Goal: Information Seeking & Learning: Learn about a topic

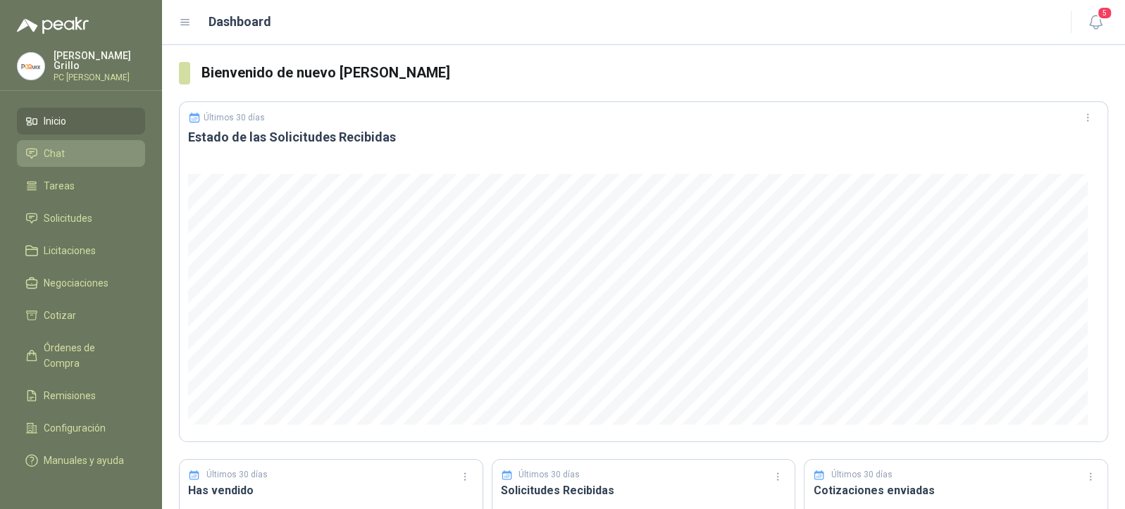
click at [68, 156] on li "Chat" at bounding box center [80, 153] width 111 height 15
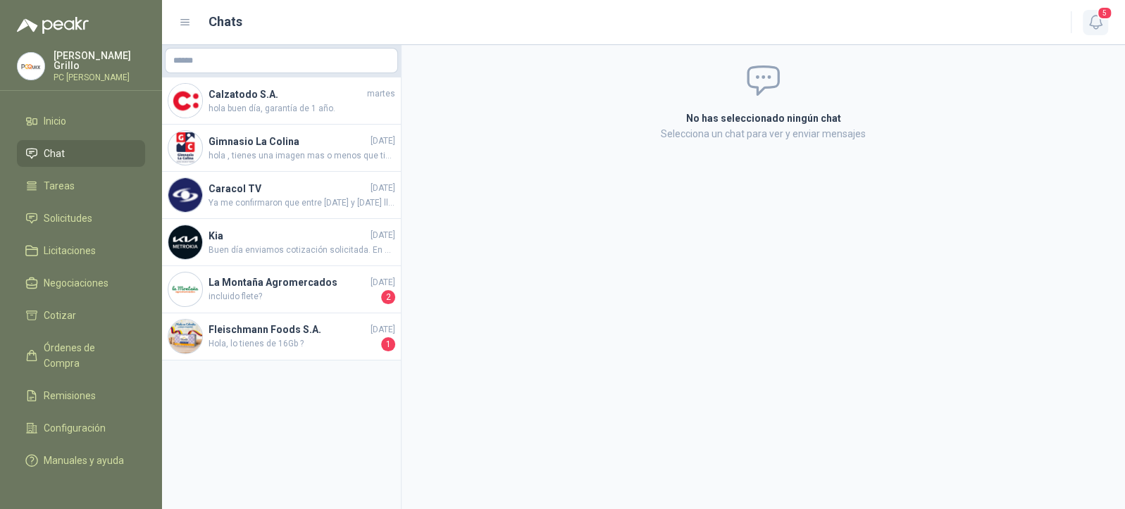
click at [1101, 24] on icon "button" at bounding box center [1096, 22] width 18 height 18
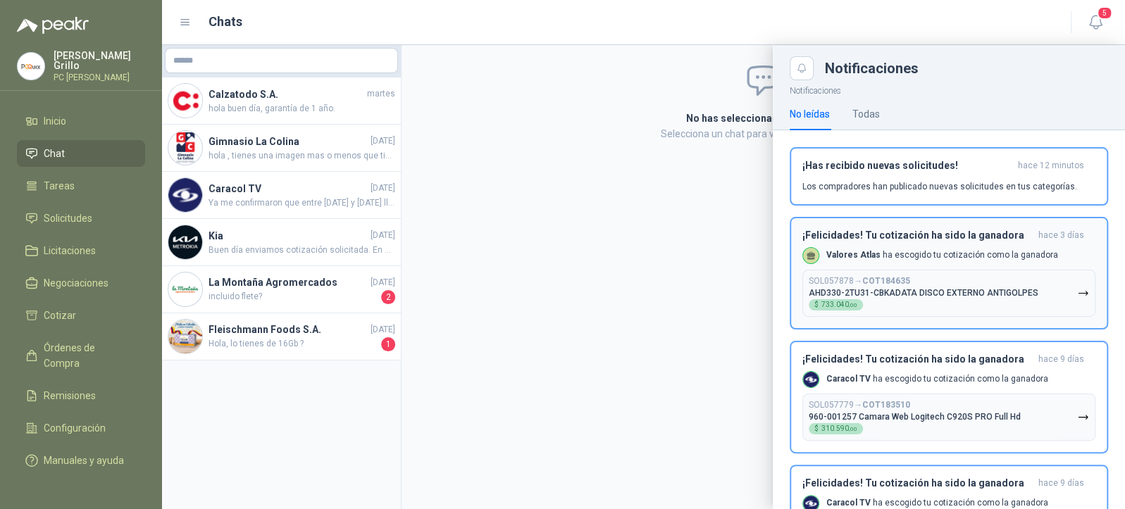
click at [816, 283] on p "SOL057878 → COT184635" at bounding box center [859, 281] width 101 height 11
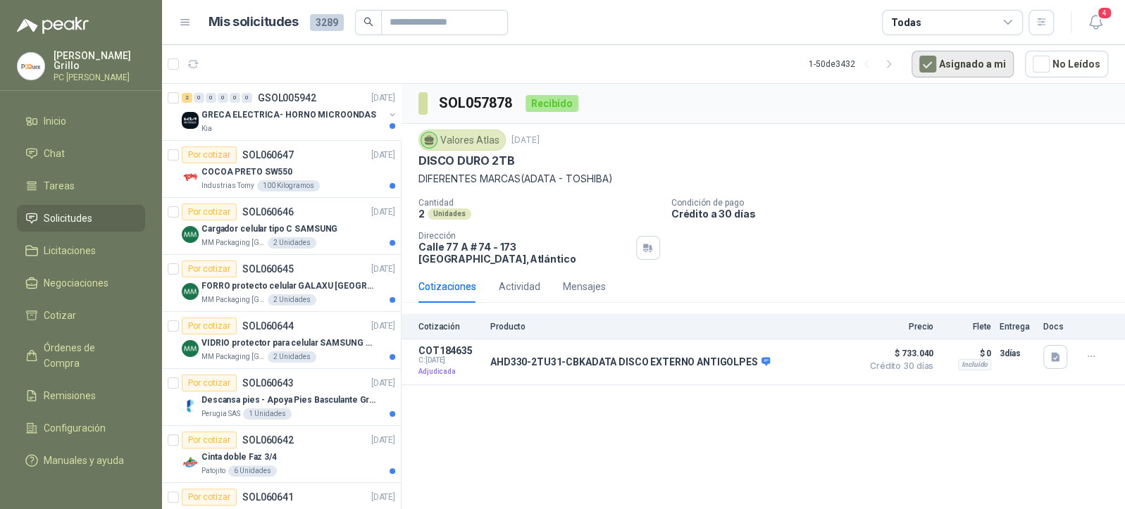
click at [961, 61] on button "Asignado a mi" at bounding box center [963, 64] width 102 height 27
click at [965, 64] on button "Asignado a mi" at bounding box center [963, 64] width 102 height 27
click at [992, 22] on div "Todas" at bounding box center [952, 22] width 141 height 25
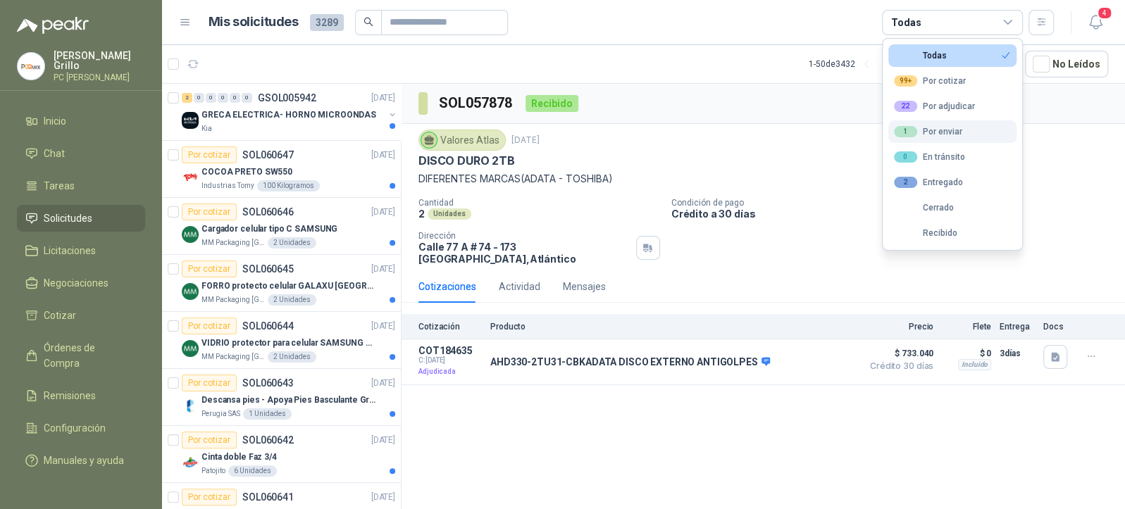
click at [952, 131] on div "1 Por enviar" at bounding box center [928, 131] width 68 height 11
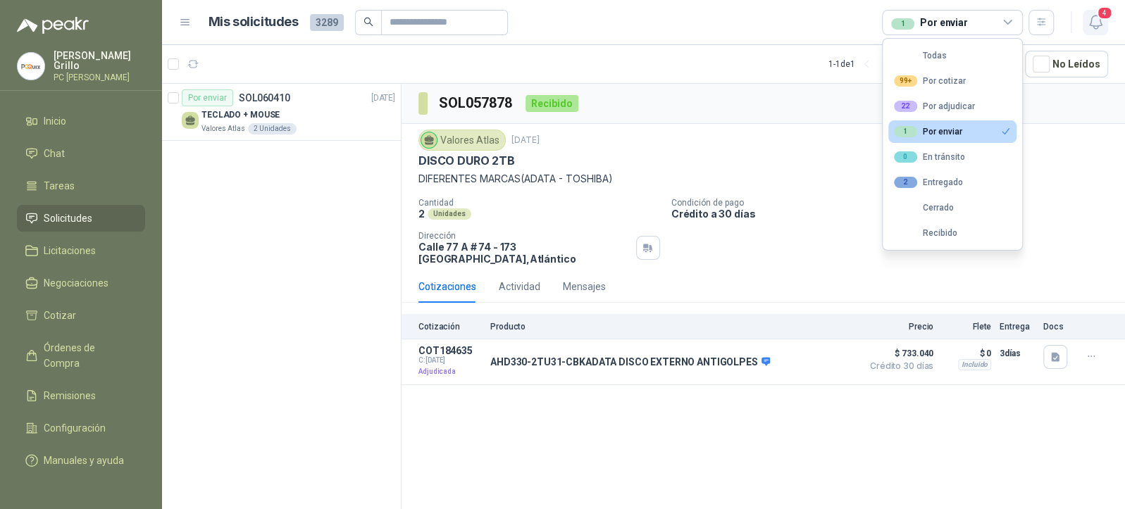
click at [1093, 28] on icon "button" at bounding box center [1095, 21] width 12 height 13
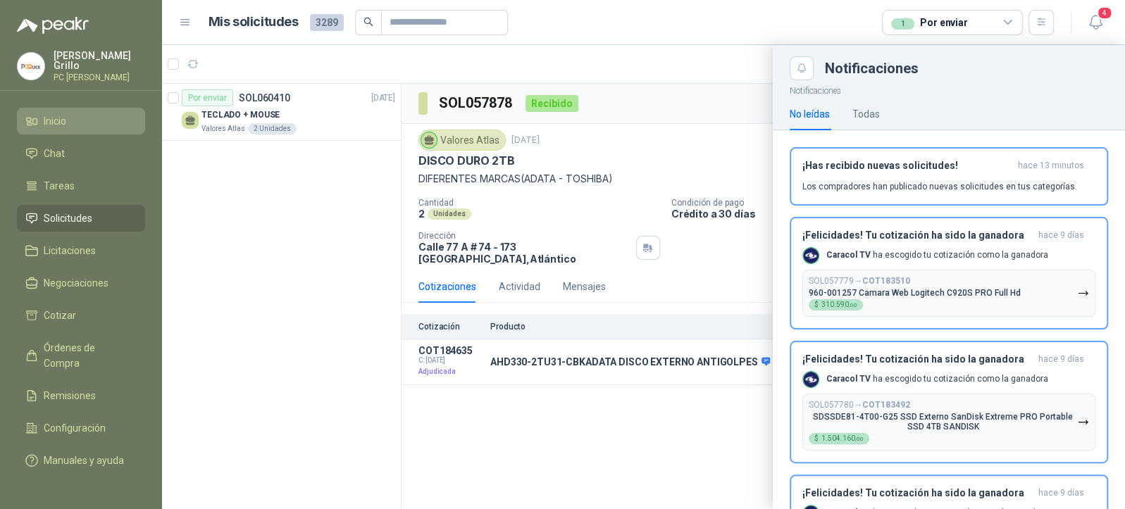
click at [61, 126] on link "Inicio" at bounding box center [81, 121] width 128 height 27
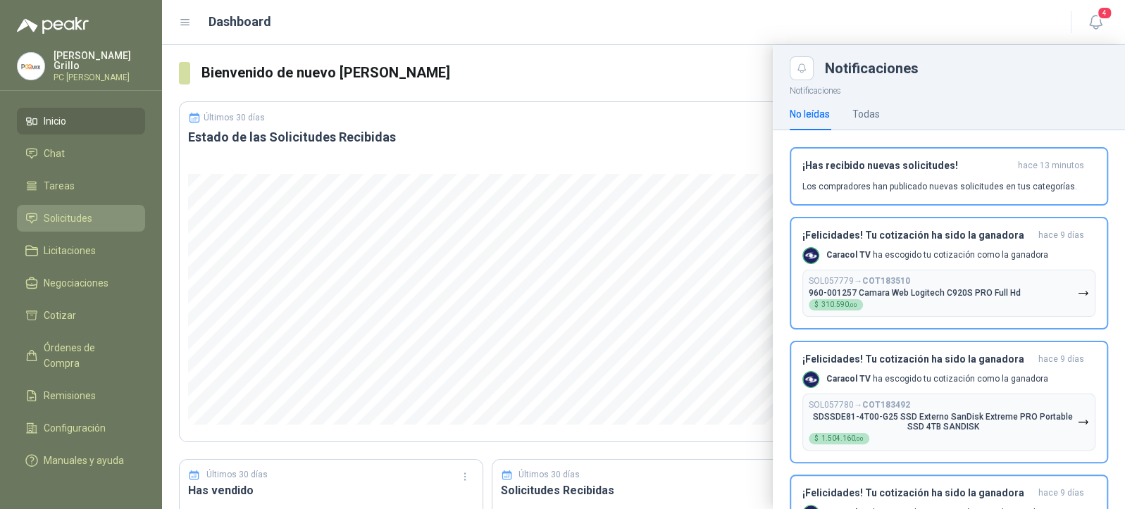
click at [68, 222] on span "Solicitudes" at bounding box center [68, 218] width 49 height 15
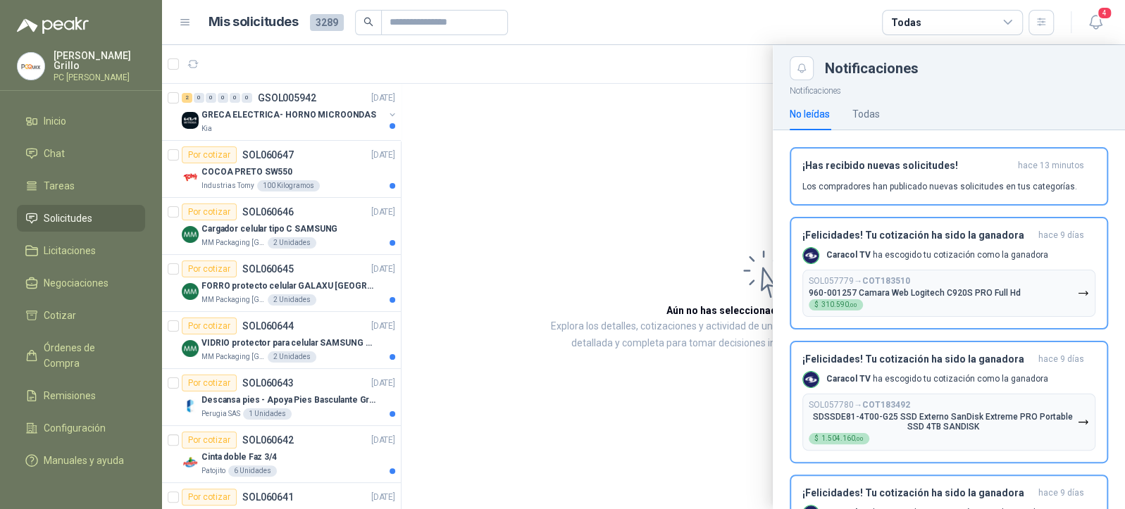
click at [581, 144] on div at bounding box center [643, 277] width 963 height 464
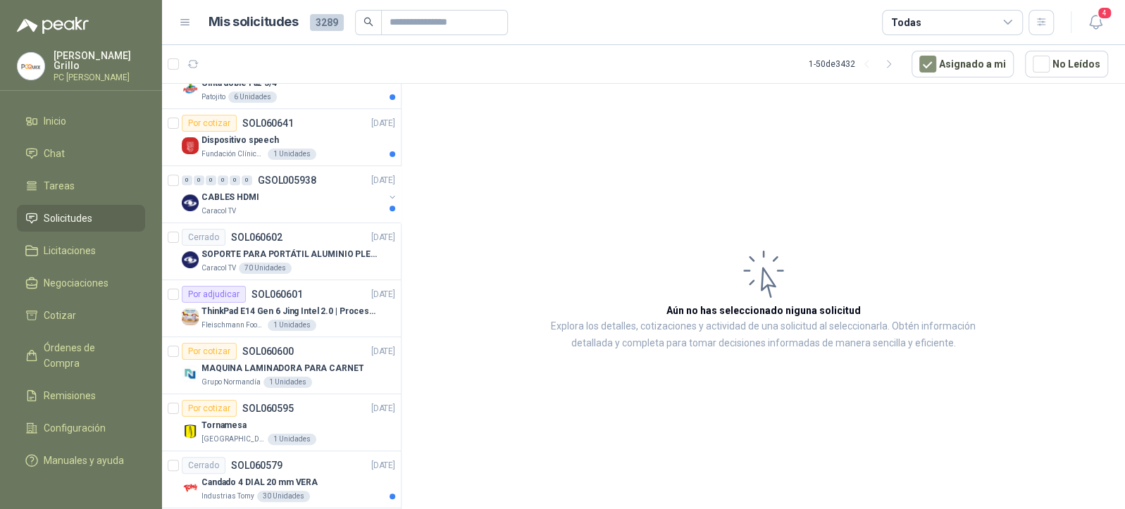
scroll to position [376, 0]
click at [305, 252] on p "SOPORTE PARA PORTÁTIL ALUMINIO PLEGABLE VTA" at bounding box center [288, 253] width 175 height 13
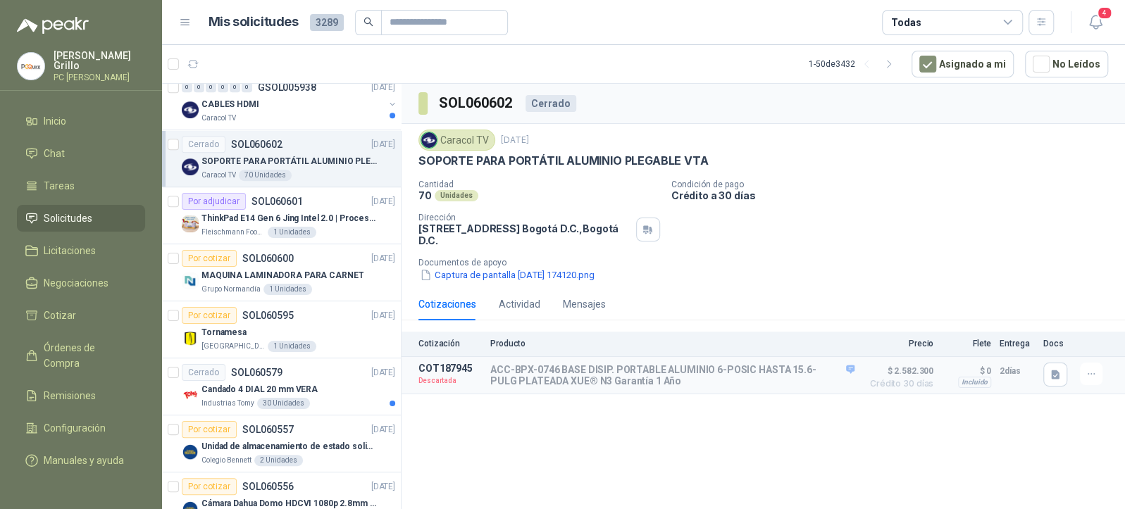
scroll to position [470, 0]
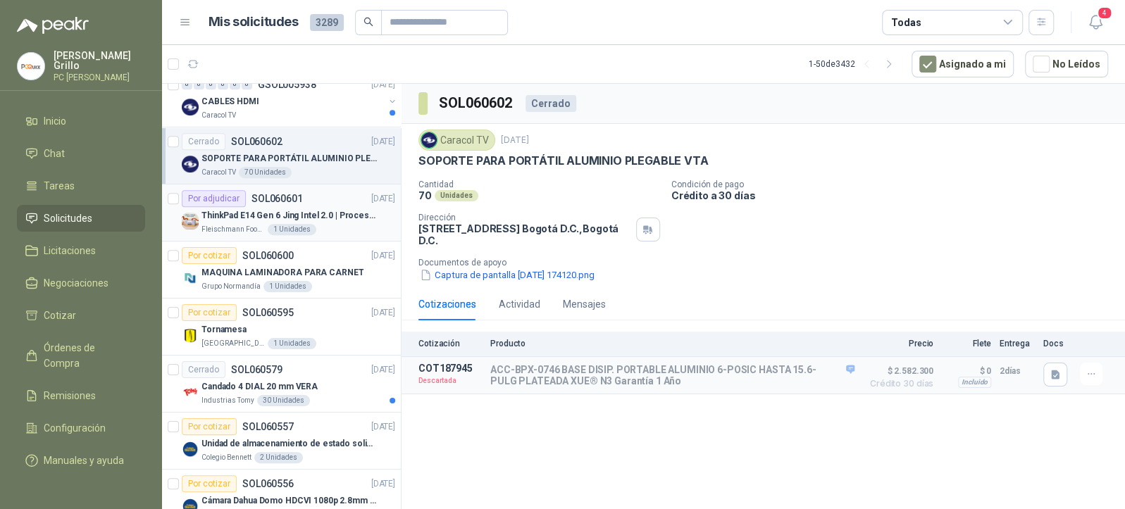
click at [303, 219] on p "ThinkPad E14 Gen 6 Jing Intel 2.0 | Procesador Intel Core Ultra 5 125U ( 12" at bounding box center [288, 215] width 175 height 13
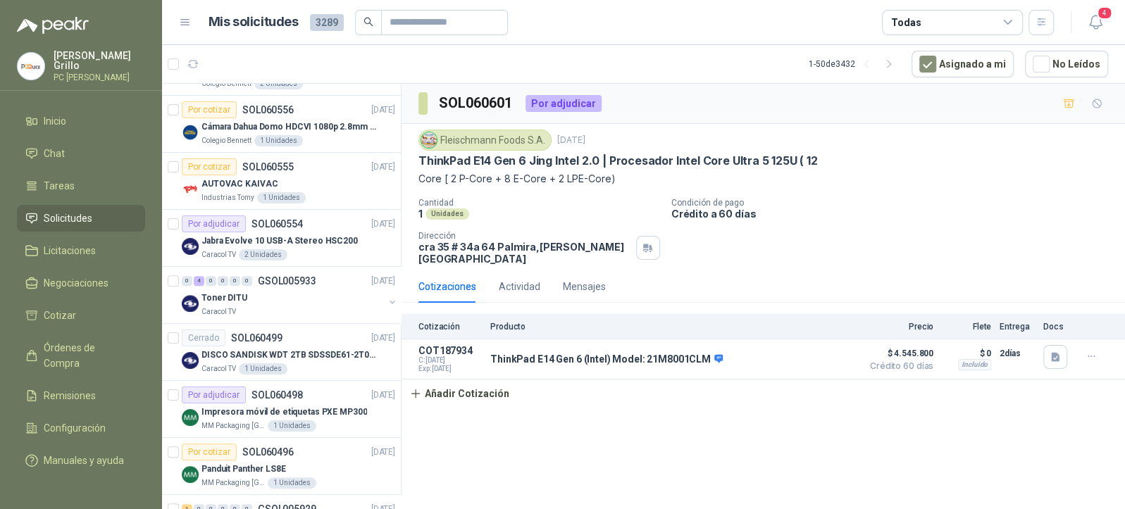
scroll to position [845, 0]
click at [287, 283] on div "0 4 0 0 0 0 GSOL005933 [DATE]" at bounding box center [290, 279] width 216 height 17
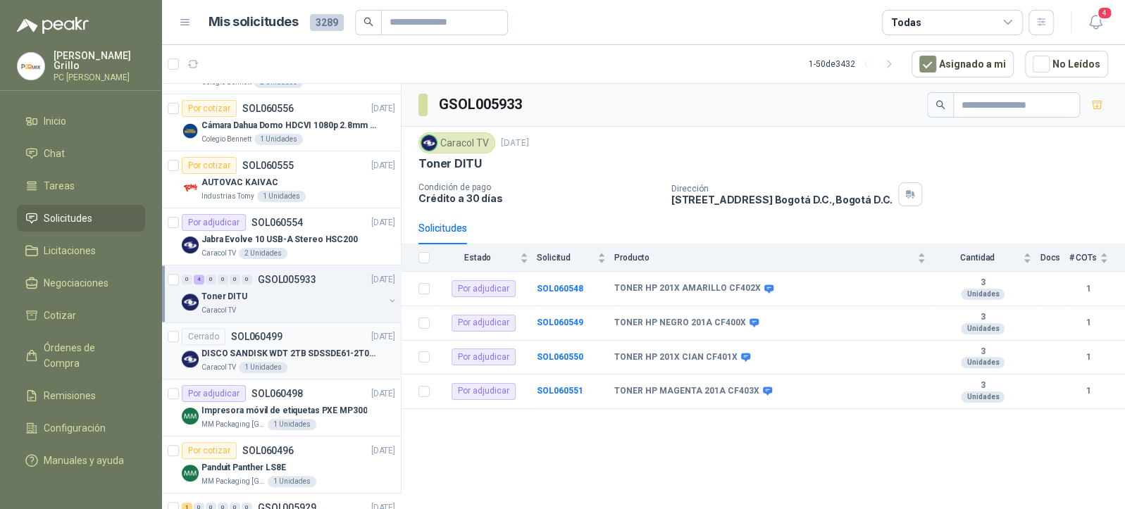
click at [300, 364] on div "Caracol TV 1 Unidades" at bounding box center [298, 367] width 194 height 11
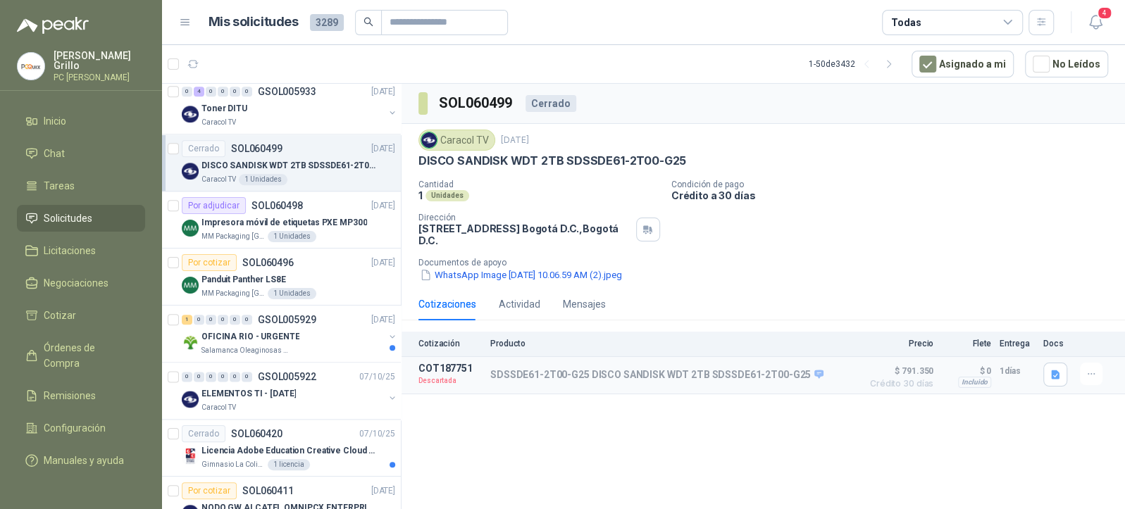
scroll to position [1127, 0]
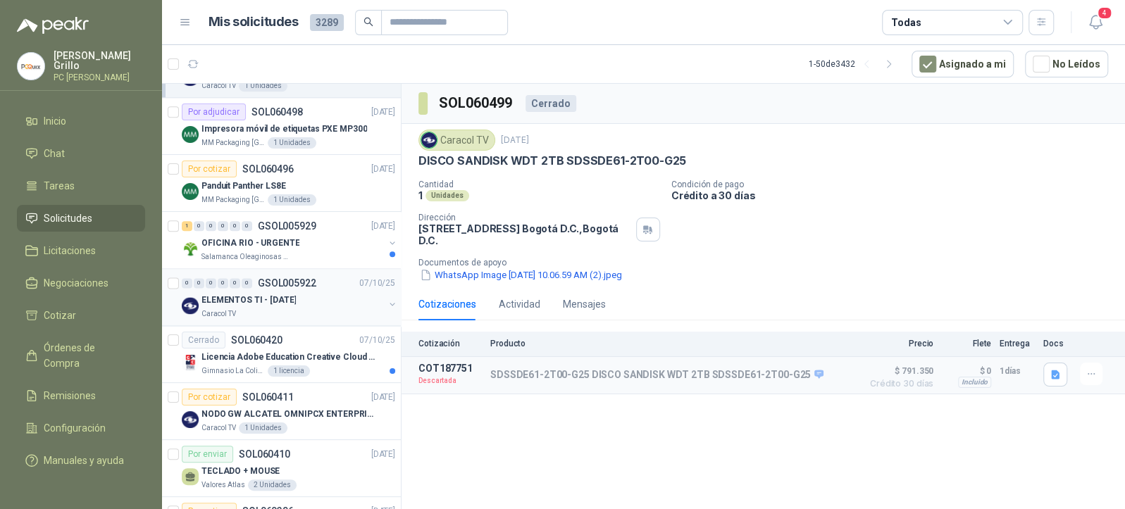
click at [253, 294] on p "ELEMENTOS TI - [DATE]" at bounding box center [248, 300] width 94 height 13
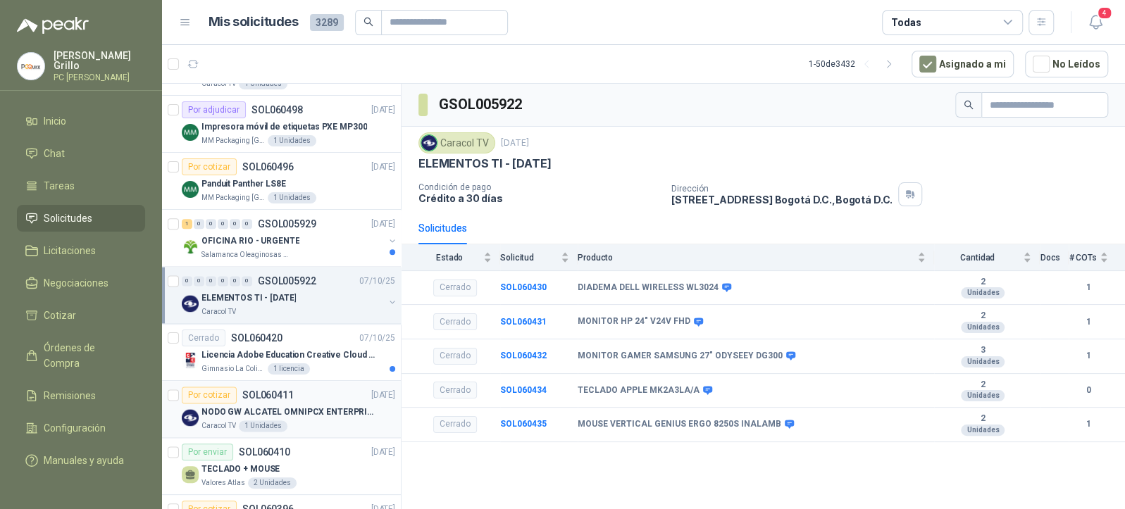
scroll to position [1127, 0]
click at [291, 301] on p "ELEMENTOS TI - [DATE]" at bounding box center [248, 300] width 94 height 13
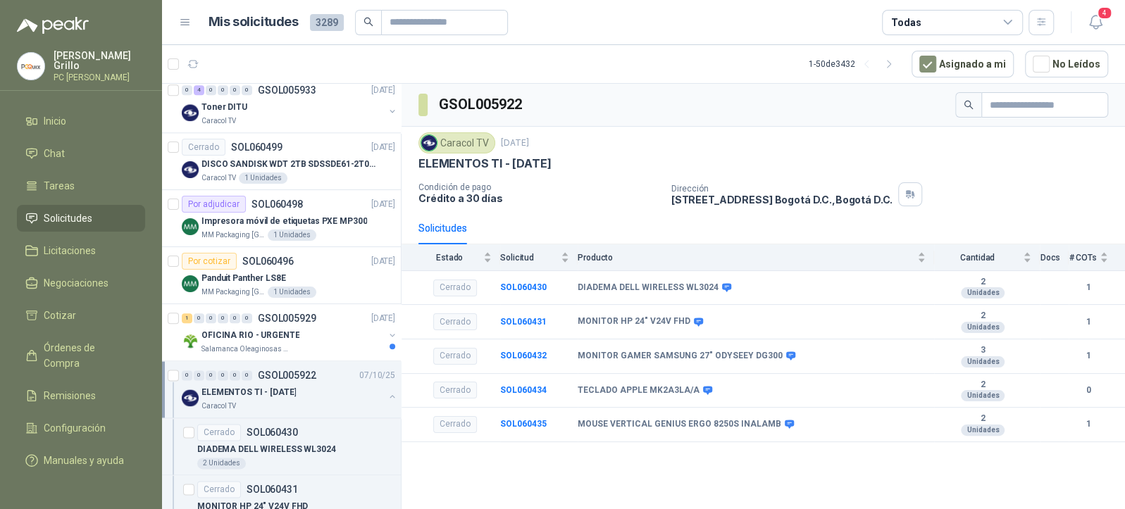
scroll to position [1034, 0]
click at [237, 159] on p "DISCO SANDISK WDT 2TB SDSSDE61-2T00-G25" at bounding box center [288, 165] width 175 height 13
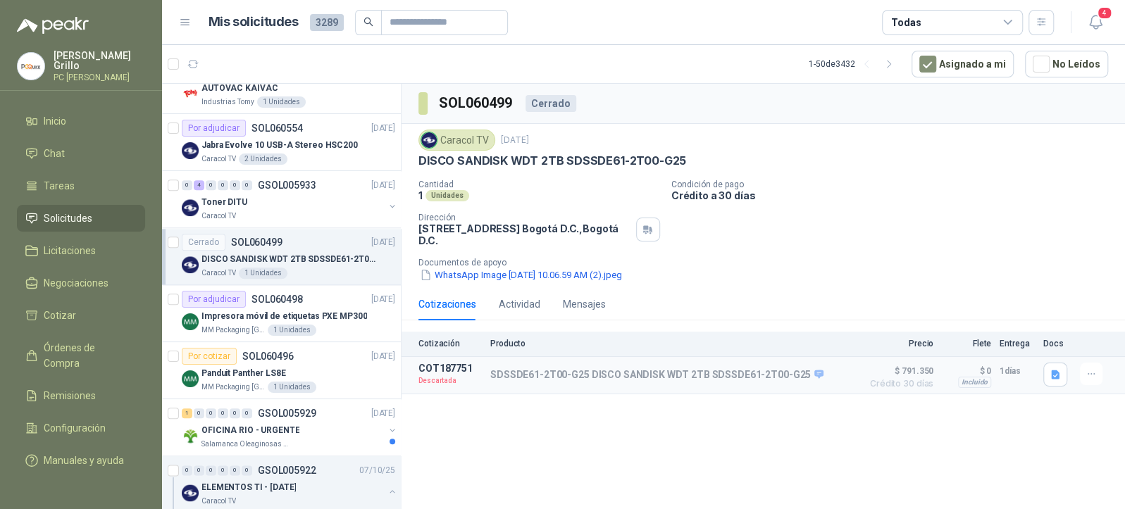
scroll to position [939, 0]
click at [242, 181] on div "0" at bounding box center [247, 186] width 11 height 10
click at [287, 194] on div "Toner DITU" at bounding box center [292, 202] width 182 height 17
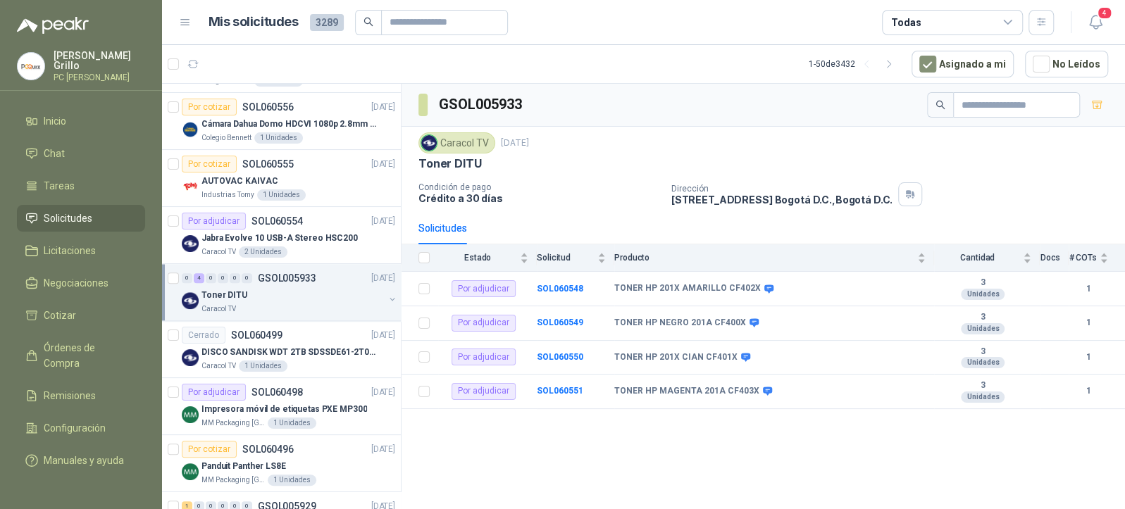
scroll to position [845, 0]
click at [317, 235] on p "Jabra Evolve 10 USB-A Stereo HSC200" at bounding box center [279, 239] width 156 height 13
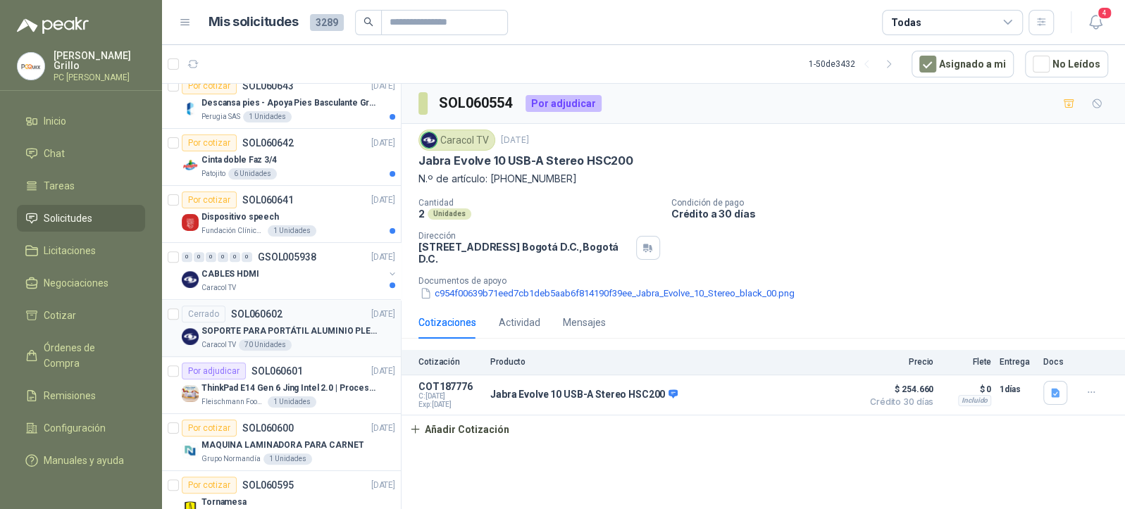
scroll to position [282, 0]
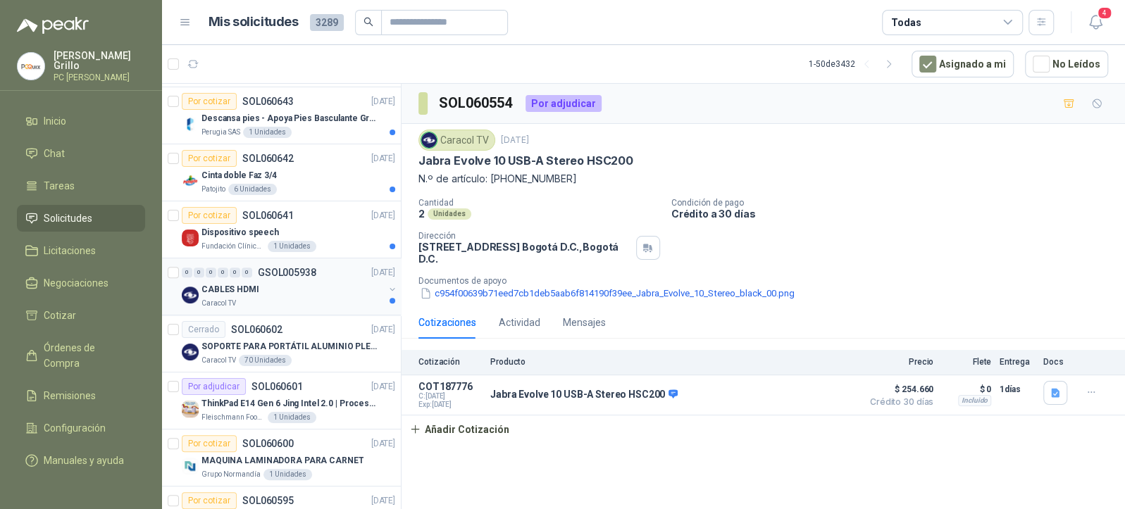
click at [311, 282] on div "CABLES HDMI" at bounding box center [292, 289] width 182 height 17
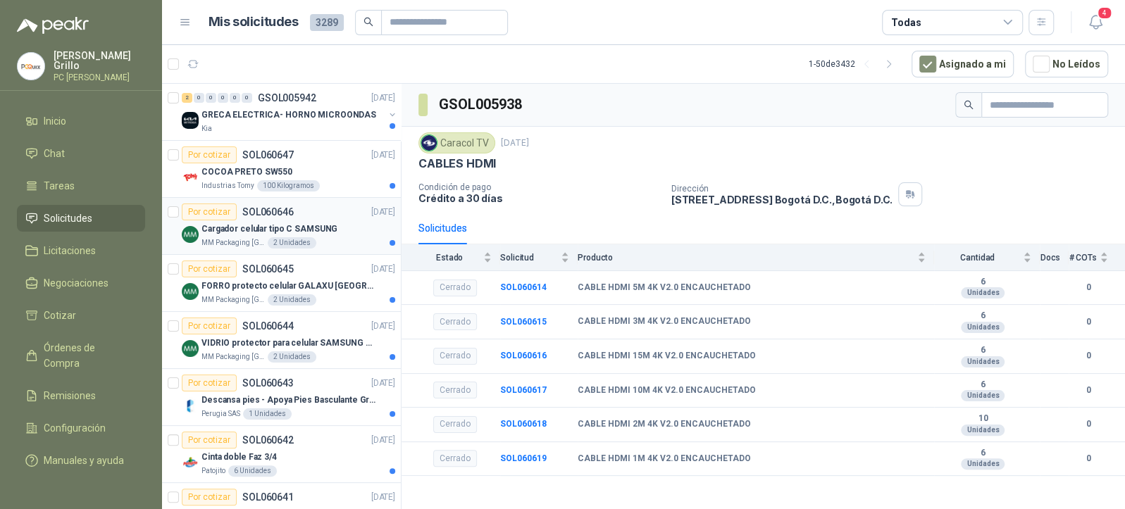
click at [275, 240] on div "2 Unidades" at bounding box center [292, 242] width 49 height 11
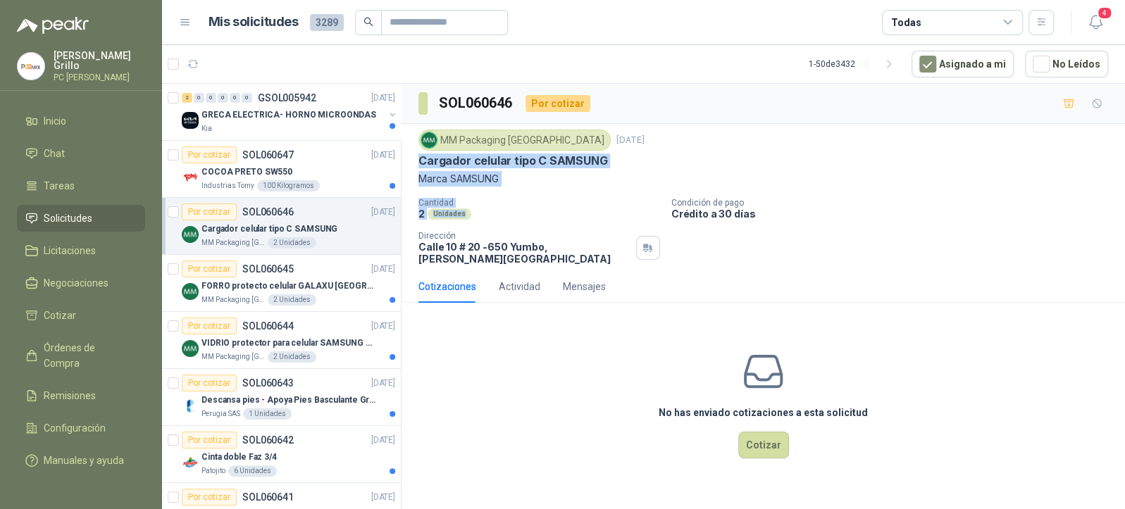
drag, startPoint x: 417, startPoint y: 156, endPoint x: 466, endPoint y: 214, distance: 76.0
click at [466, 214] on div "MM Packaging [GEOGRAPHIC_DATA] [DATE] Cargador celular tipo C SAMSUNG Marca SAM…" at bounding box center [764, 197] width 724 height 147
copy div "Cargador celular tipo C SAMSUNG Marca SAMSUNG Cantidad 2 Unidades"
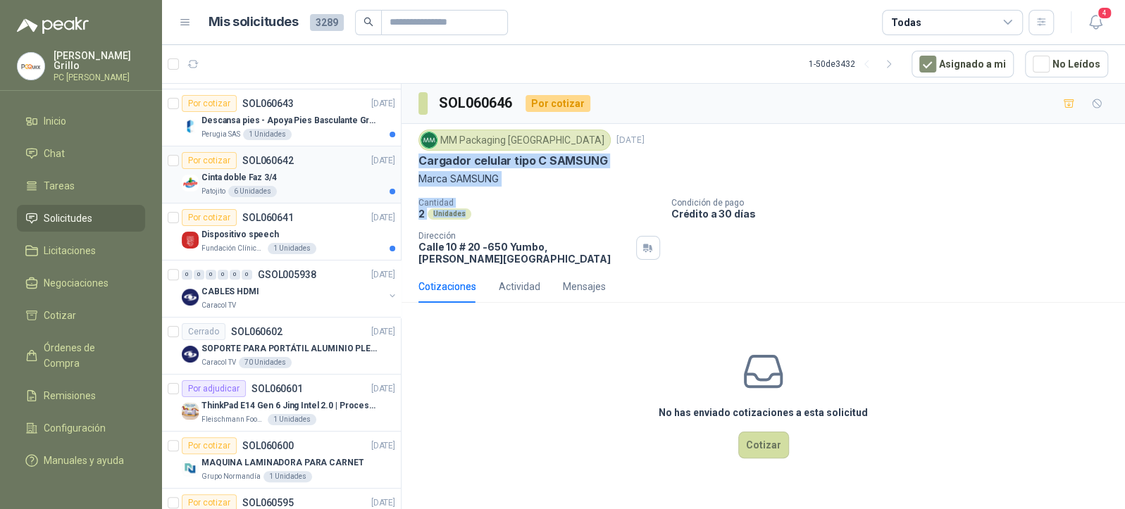
scroll to position [282, 0]
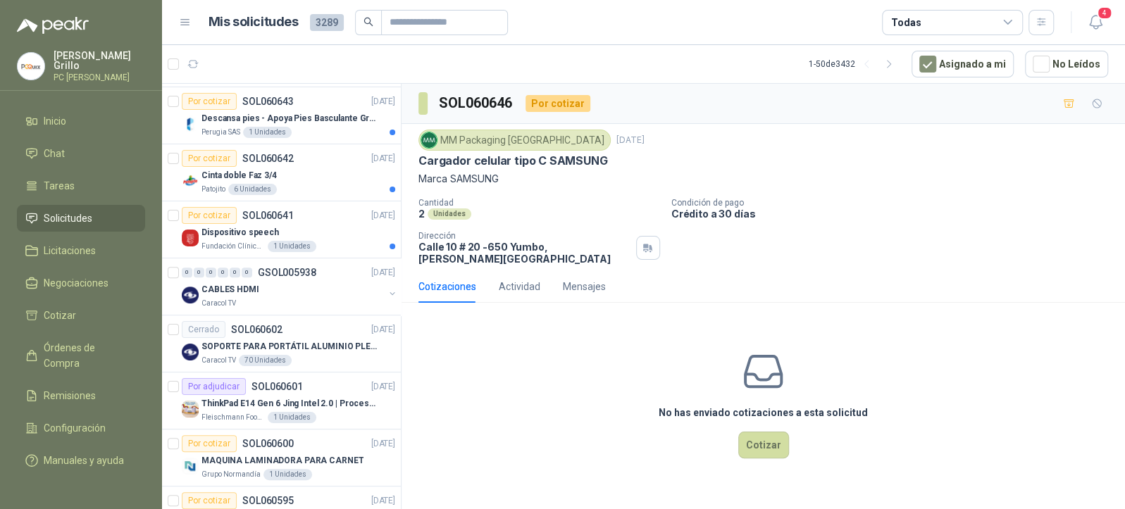
click at [466, 244] on p "[STREET_ADDRESS][PERSON_NAME]" at bounding box center [524, 253] width 212 height 24
copy div "[STREET_ADDRESS][PERSON_NAME]"
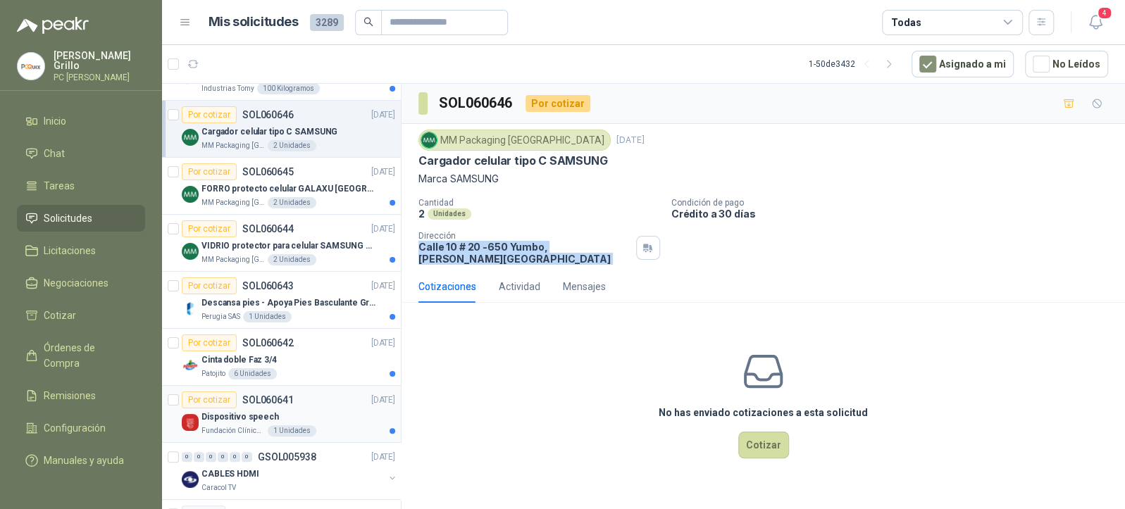
scroll to position [94, 0]
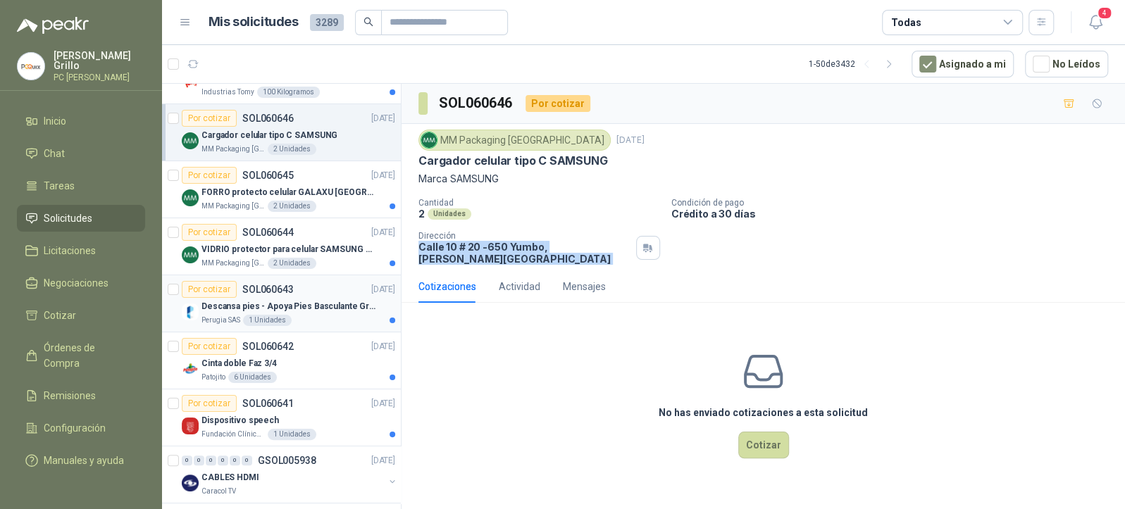
click at [273, 304] on p "Descansa pies - Apoya Pies Basculante Graduable Ergonómico" at bounding box center [288, 306] width 175 height 13
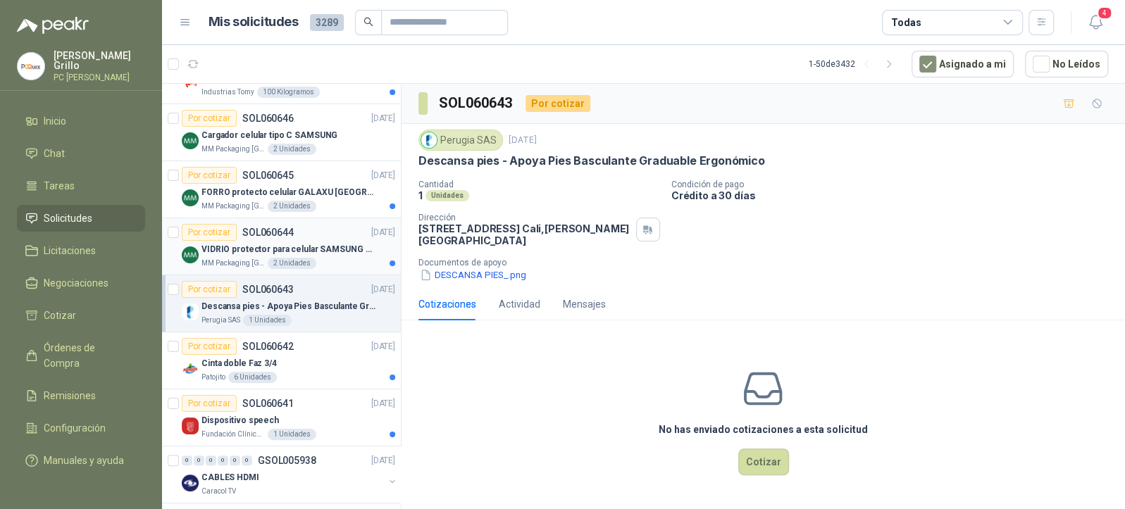
click at [285, 263] on div "2 Unidades" at bounding box center [292, 263] width 49 height 11
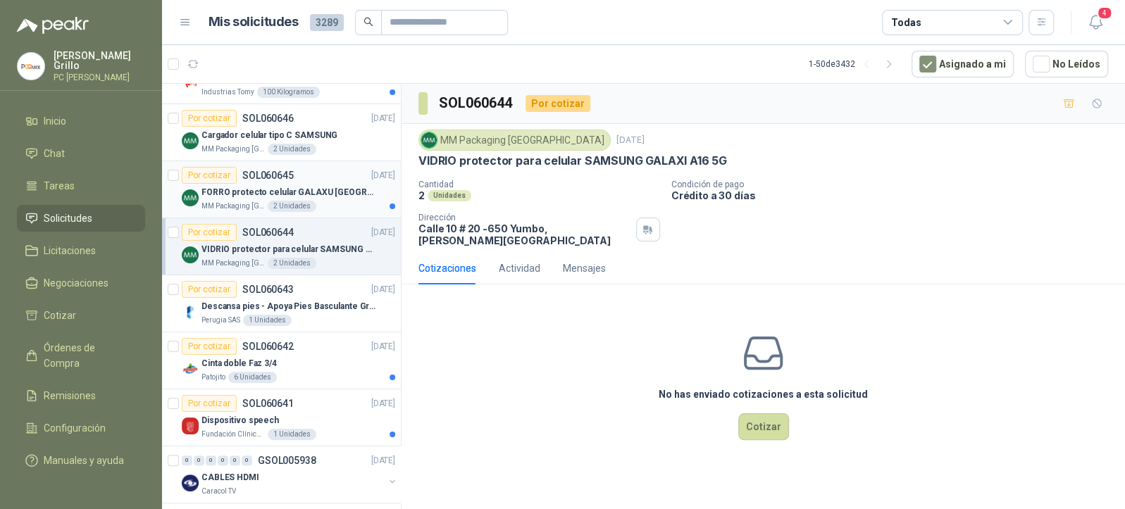
click at [273, 213] on article "Por cotizar SOL060645 [DATE] FORRO protecto celular GALAXU [GEOGRAPHIC_DATA] A1…" at bounding box center [281, 189] width 239 height 57
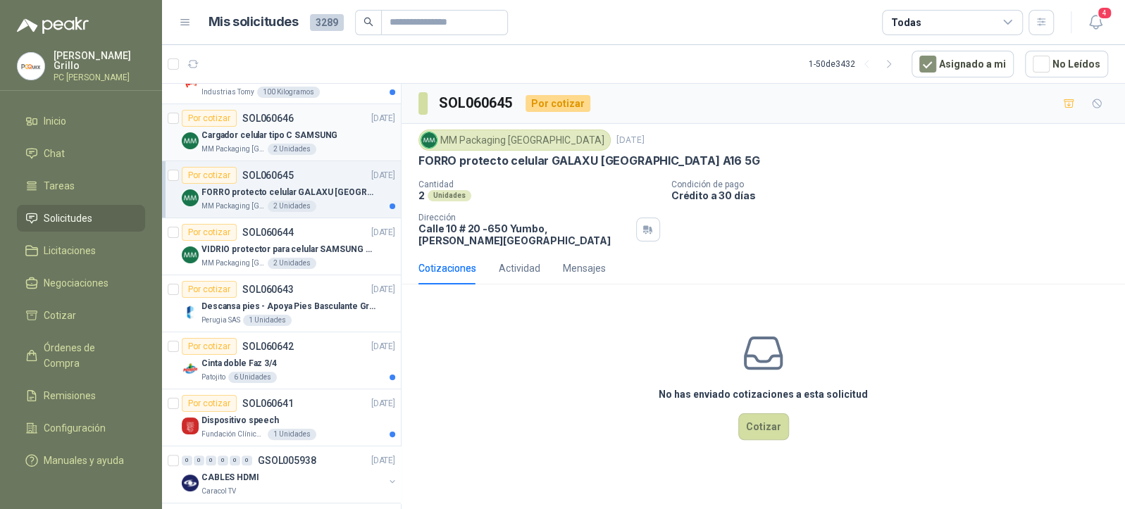
click at [249, 139] on p "Cargador celular tipo C SAMSUNG" at bounding box center [269, 135] width 136 height 13
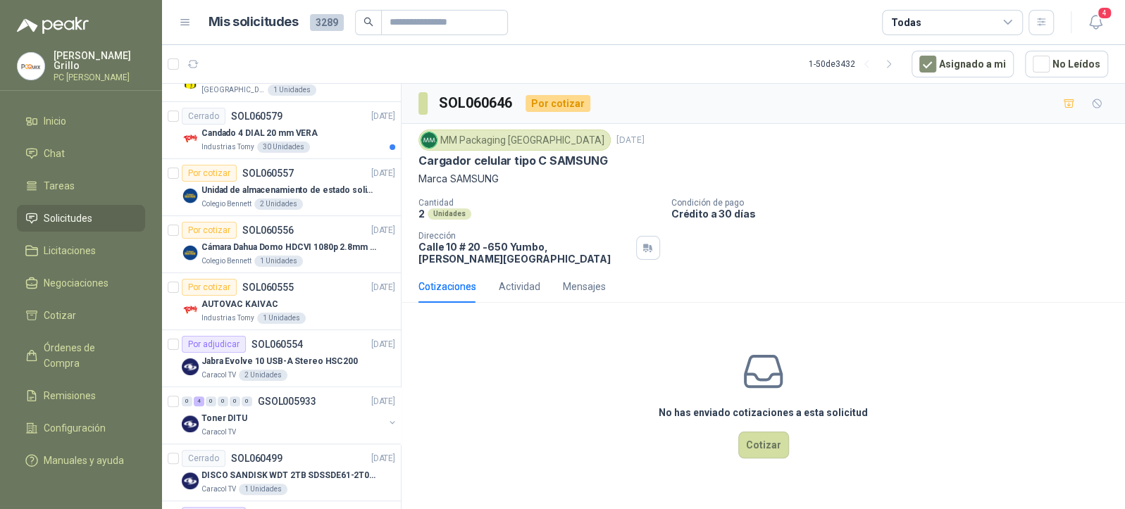
scroll to position [751, 0]
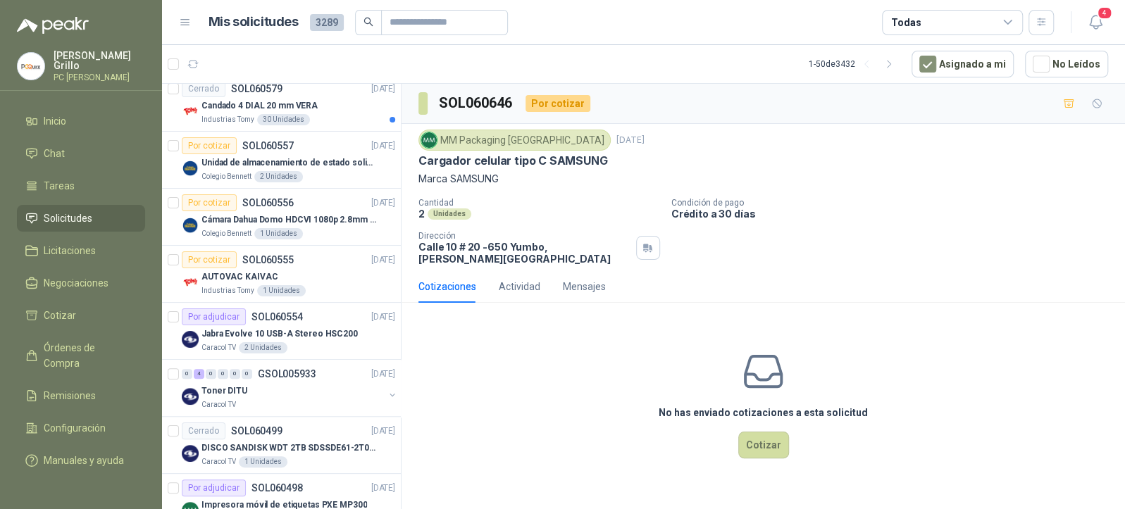
click at [285, 205] on div "Por cotizar SOL060556" at bounding box center [238, 202] width 112 height 17
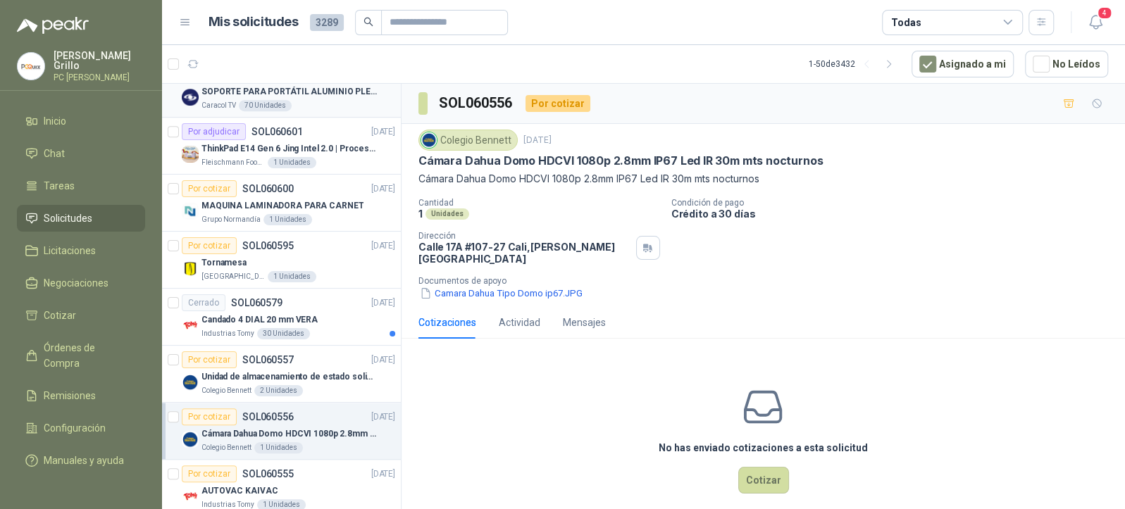
scroll to position [564, 0]
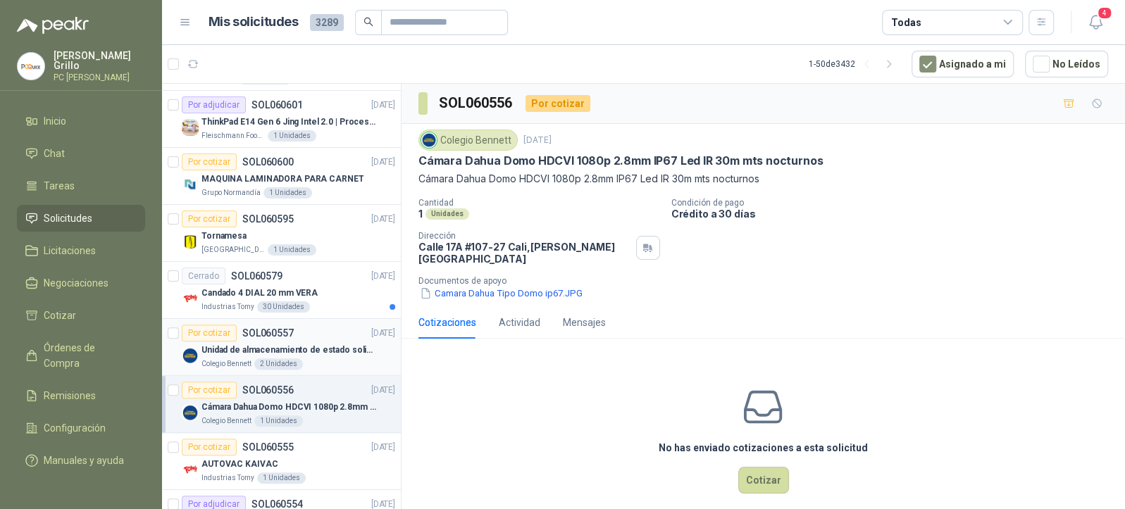
click at [328, 344] on p "Unidad de almacenamiento de estado solido Marca SK hynix [DATE] NVMe 256GB HFM2…" at bounding box center [288, 350] width 175 height 13
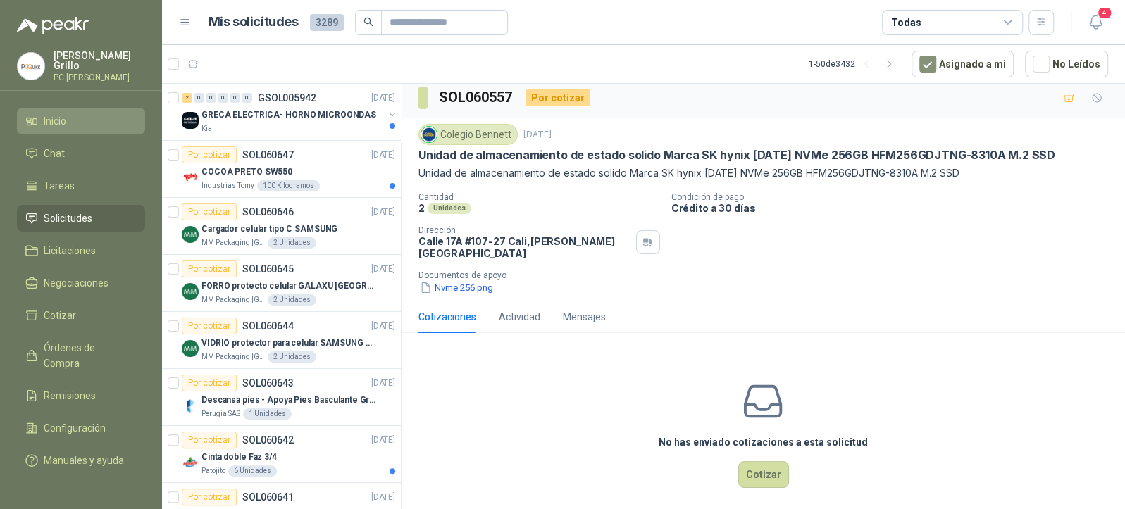
click at [42, 117] on li "Inicio" at bounding box center [80, 120] width 111 height 15
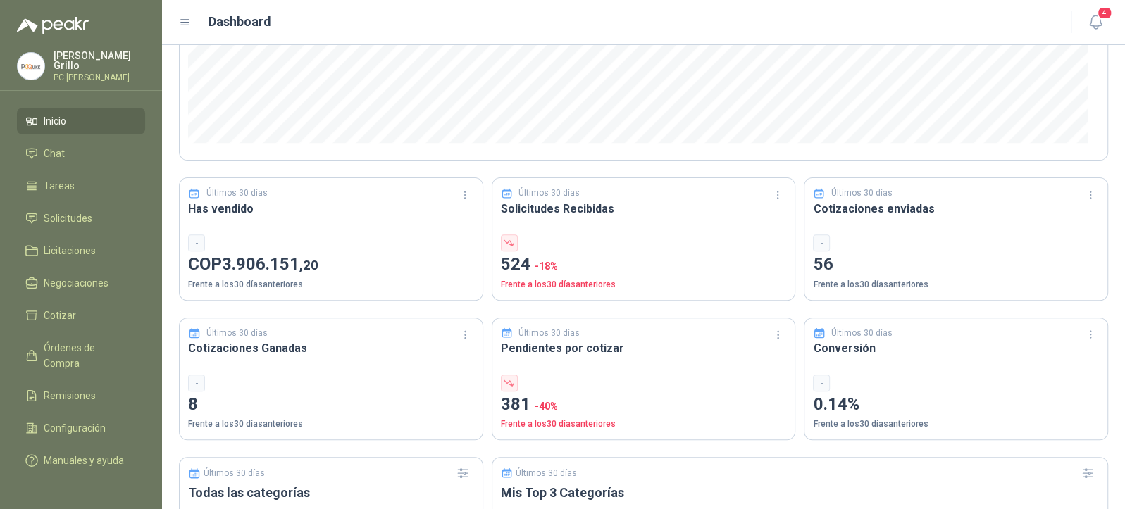
scroll to position [376, 0]
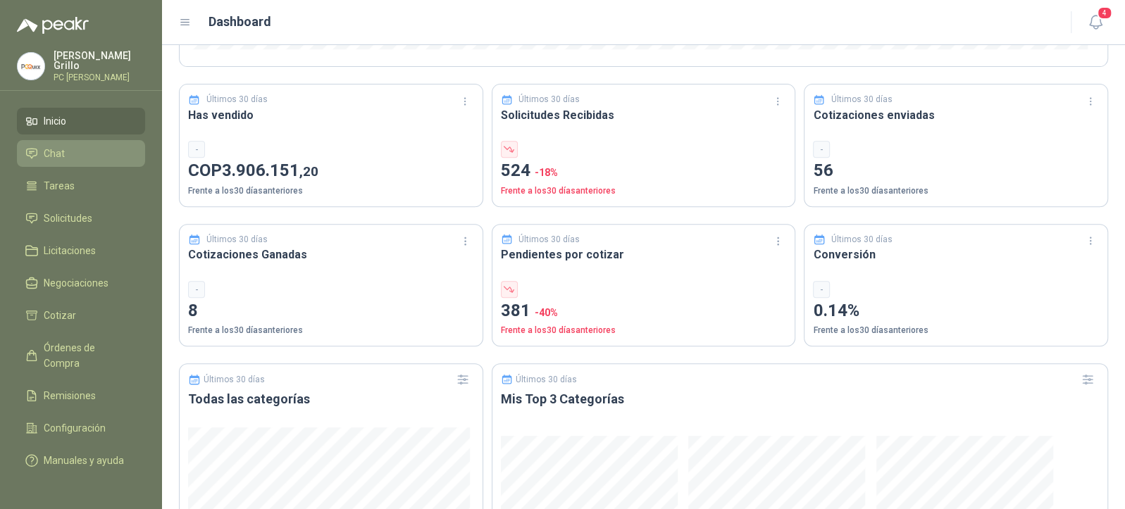
click at [44, 153] on span "Chat" at bounding box center [54, 153] width 21 height 15
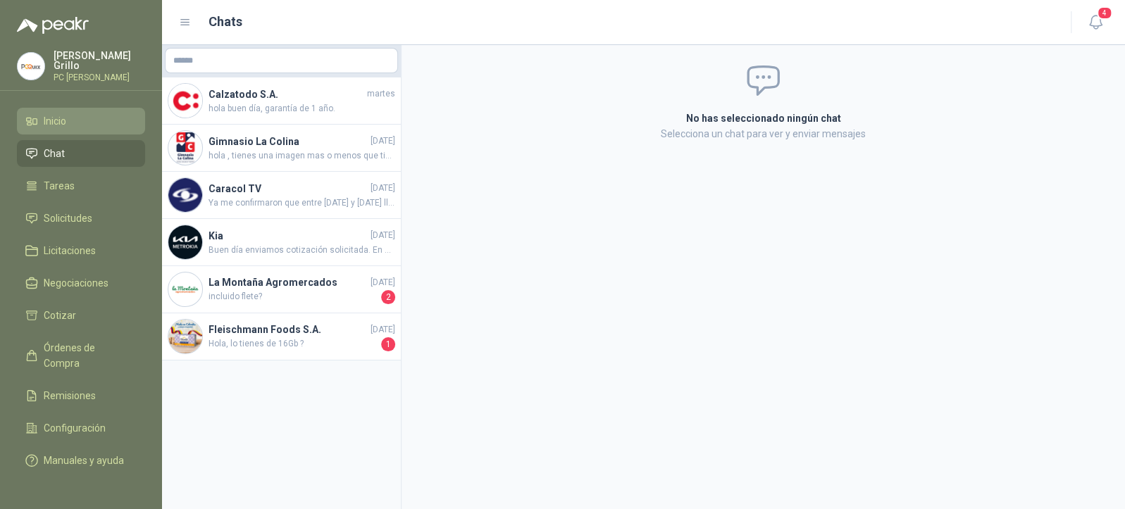
click at [58, 124] on span "Inicio" at bounding box center [55, 120] width 23 height 15
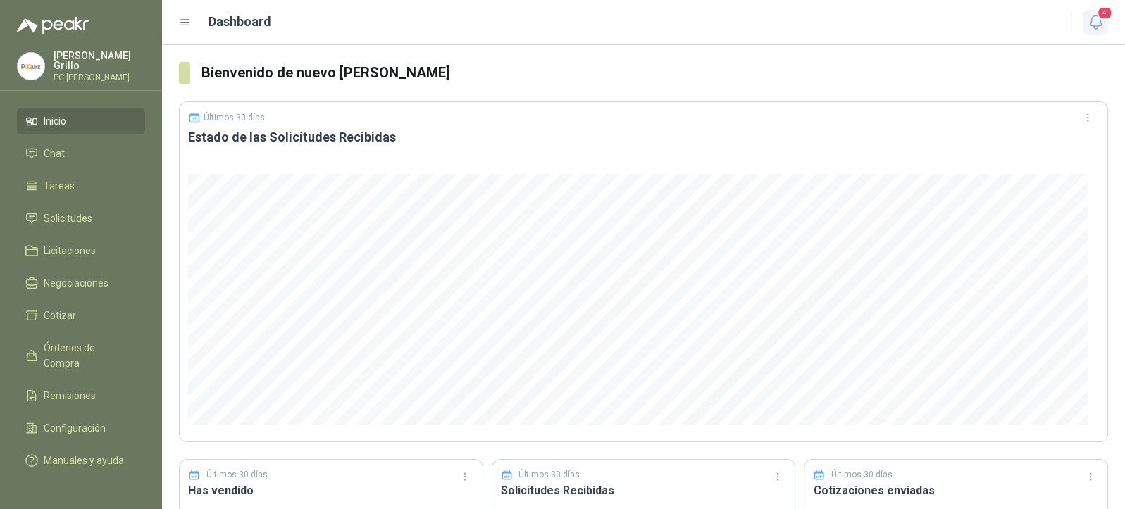
click at [1097, 25] on icon "button" at bounding box center [1096, 22] width 18 height 18
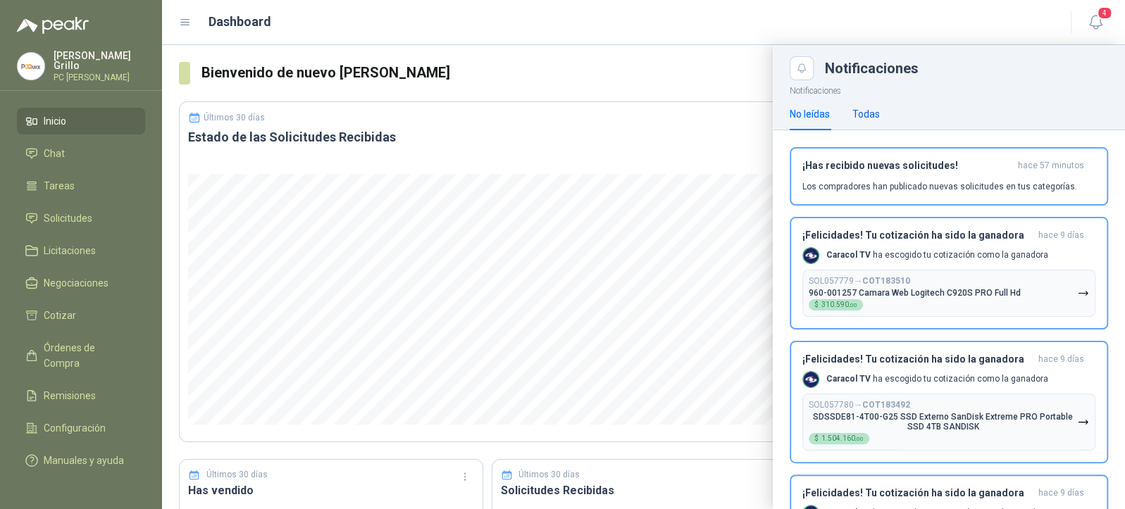
click at [868, 118] on div "Todas" at bounding box center [865, 113] width 27 height 15
